Goal: Task Accomplishment & Management: Manage account settings

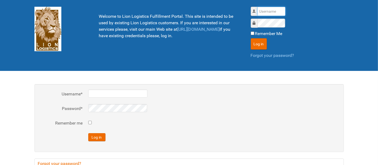
click at [267, 8] on input "Username" at bounding box center [271, 11] width 28 height 9
type input "al"
click at [251, 38] on button "Log in" at bounding box center [259, 43] width 16 height 11
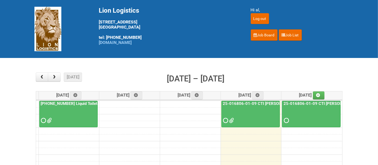
click at [260, 116] on div at bounding box center [250, 115] width 57 height 17
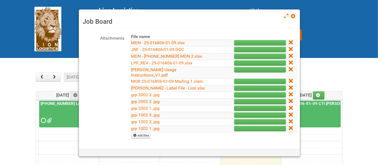
scroll to position [90, 0]
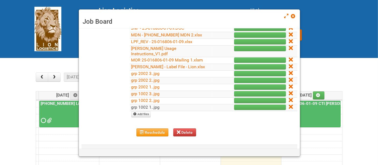
click at [150, 104] on link "grp 1002 1..jpg" at bounding box center [145, 106] width 28 height 5
click at [154, 98] on link "grp 1002 2..jpg" at bounding box center [145, 100] width 28 height 5
click at [146, 84] on link "grp 2002 1..jpg" at bounding box center [145, 86] width 28 height 5
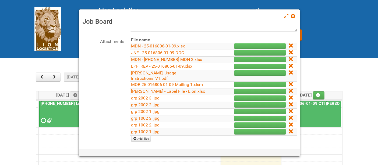
scroll to position [60, 0]
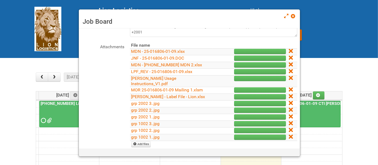
click at [137, 100] on td "grp 2002 3..jpg" at bounding box center [171, 103] width 83 height 7
click at [142, 101] on link "grp 2002 3..jpg" at bounding box center [145, 103] width 28 height 5
click at [154, 107] on link "grp 2002 2..jpg" at bounding box center [145, 109] width 28 height 5
click at [156, 121] on link "grp 1002 3..jpg" at bounding box center [145, 123] width 28 height 5
click at [288, 134] on icon at bounding box center [290, 136] width 4 height 4
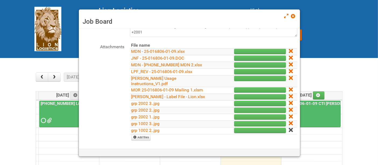
click at [288, 128] on icon at bounding box center [290, 130] width 4 height 4
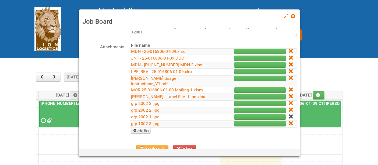
click at [288, 114] on icon at bounding box center [290, 116] width 4 height 4
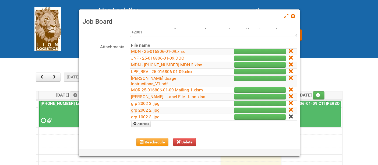
click at [288, 114] on icon at bounding box center [290, 116] width 4 height 4
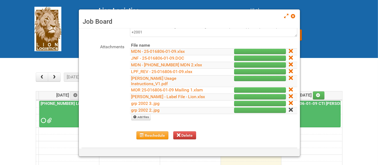
click at [288, 108] on icon at bounding box center [290, 110] width 4 height 4
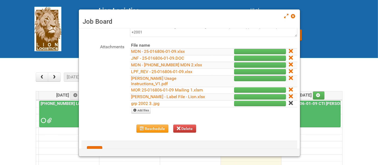
click at [288, 101] on icon at bounding box center [290, 103] width 4 height 4
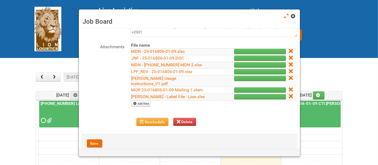
click at [293, 17] on span at bounding box center [293, 16] width 4 height 4
